Goal: Task Accomplishment & Management: Use online tool/utility

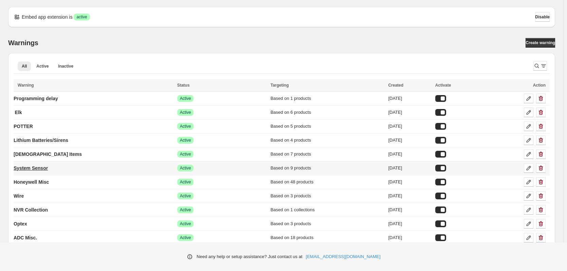
click at [48, 170] on p "System Sensor" at bounding box center [31, 168] width 34 height 7
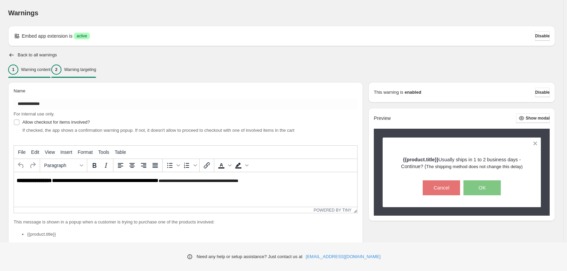
click at [96, 70] on p "Warning targeting" at bounding box center [80, 69] width 32 height 5
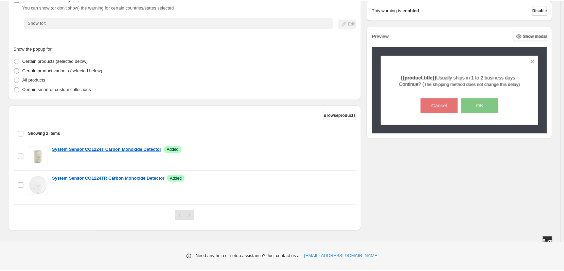
scroll to position [125, 0]
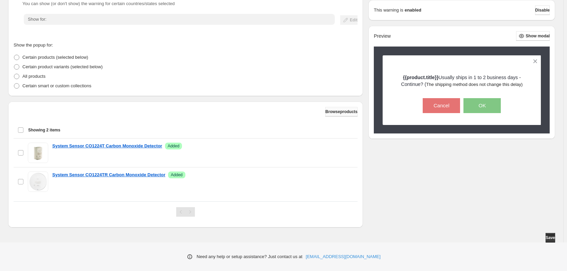
click at [344, 109] on span "Browse products" at bounding box center [342, 111] width 32 height 5
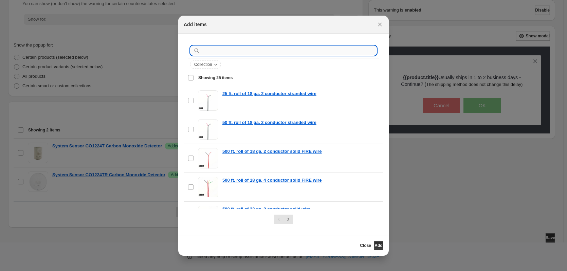
click at [229, 47] on input ":r2a:" at bounding box center [288, 51] width 175 height 10
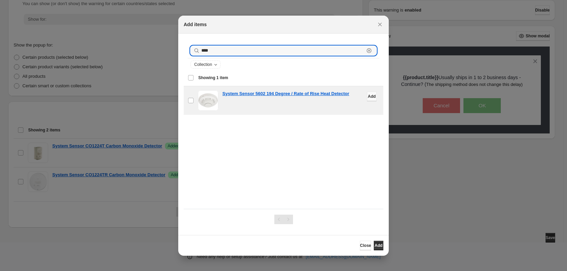
type input "****"
click at [368, 96] on span "Add" at bounding box center [372, 96] width 8 height 5
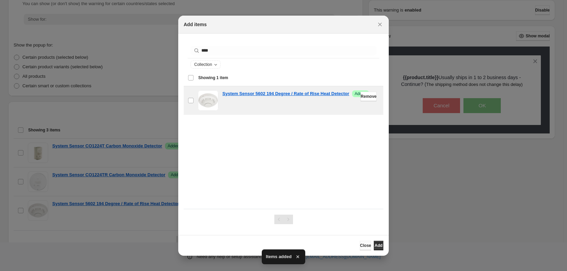
click at [360, 245] on span "Close" at bounding box center [365, 245] width 11 height 5
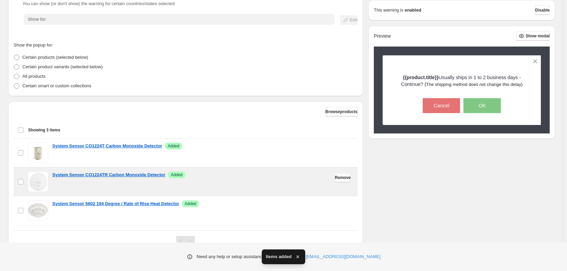
click at [340, 177] on span "Remove" at bounding box center [343, 177] width 16 height 5
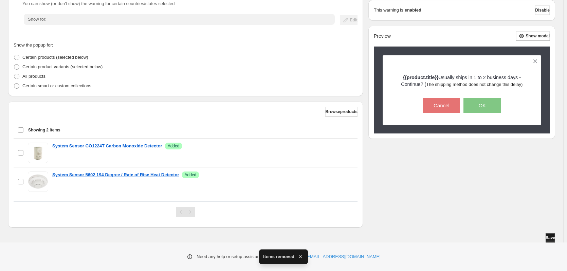
click at [548, 238] on span "Save" at bounding box center [551, 237] width 10 height 5
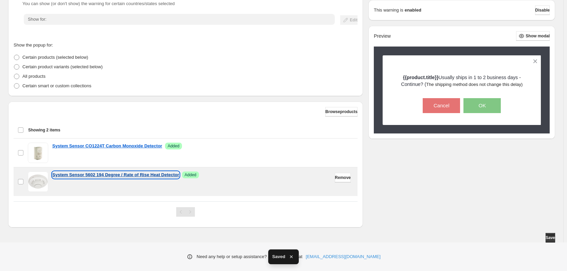
click at [96, 172] on p "System Sensor 5602 194 Degree / Rate of Rise Heat Detector" at bounding box center [115, 175] width 127 height 7
